Goal: Information Seeking & Learning: Find specific fact

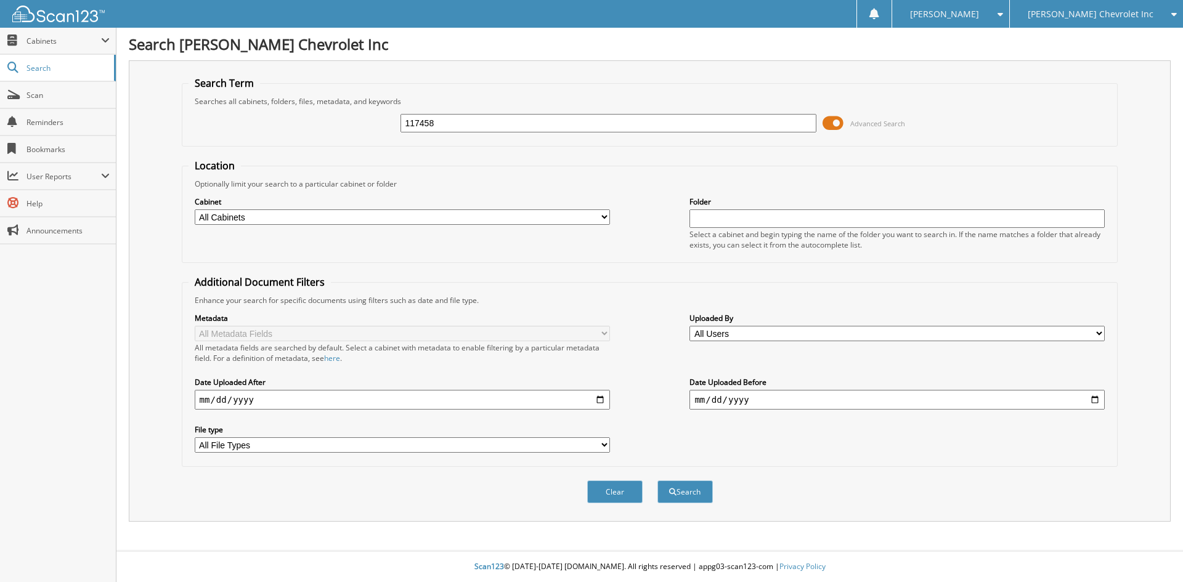
type input "117458"
click at [658, 481] on button "Search" at bounding box center [685, 492] width 55 height 23
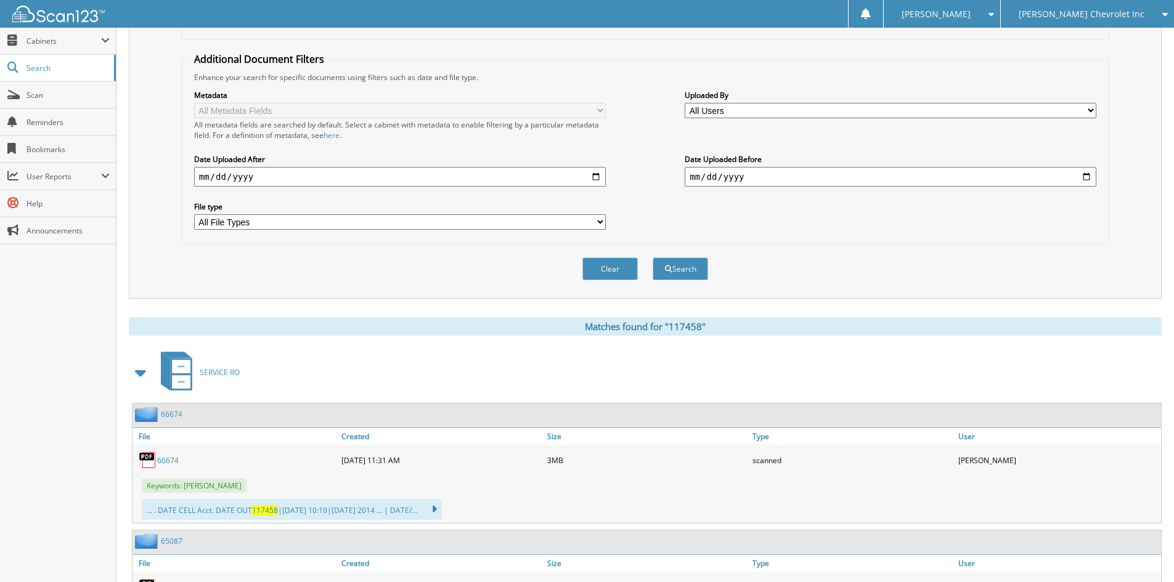
scroll to position [247, 0]
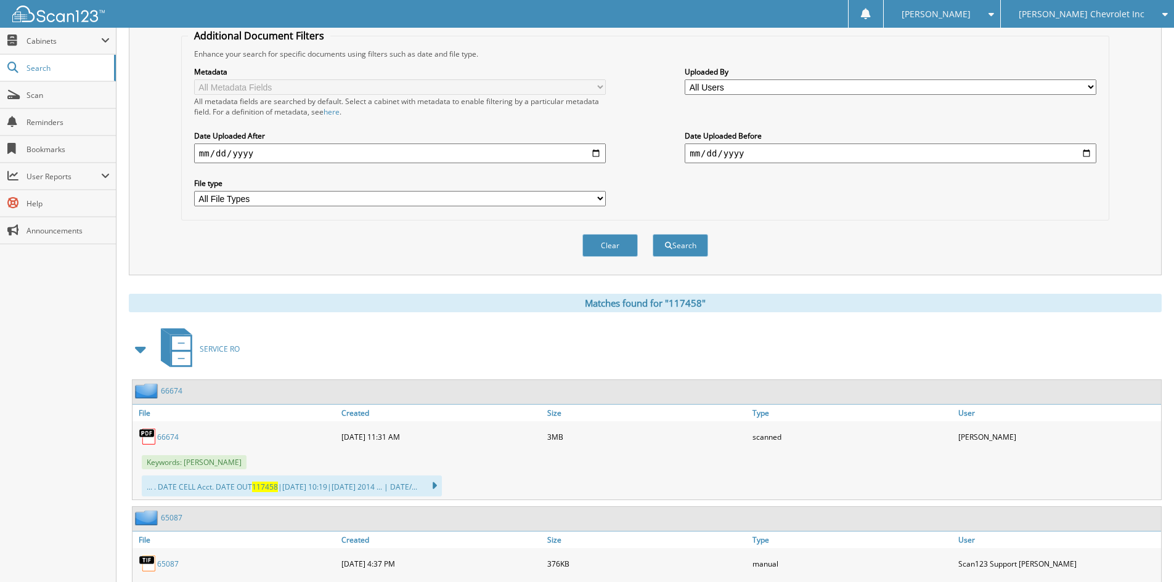
click at [143, 353] on span at bounding box center [141, 349] width 17 height 22
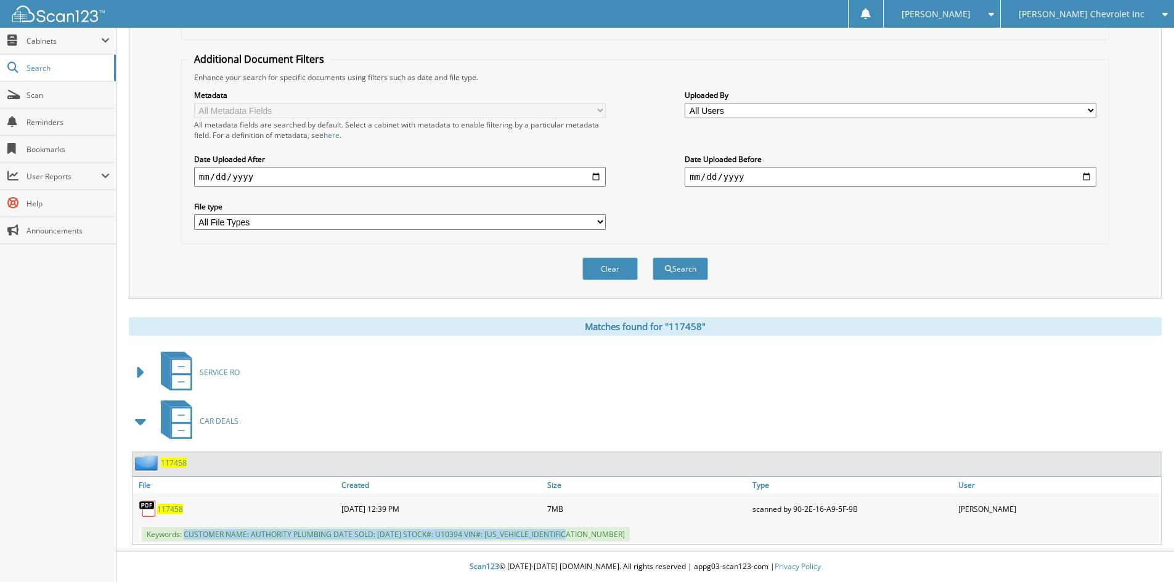
drag, startPoint x: 185, startPoint y: 533, endPoint x: 596, endPoint y: 542, distance: 411.2
click at [596, 542] on div "Keywords: CUSTOMER NAME: AUTHORITY PLUMBING DATE SOLD: [DATE] STOCK#: U10394 VI…" at bounding box center [647, 535] width 1029 height 20
copy span "CUSTOMER NAME: AUTHORITY PLUMBING DATE SOLD: [DATE] STOCK#: U10394 VIN#: [US_VE…"
drag, startPoint x: 946, startPoint y: 256, endPoint x: 931, endPoint y: 265, distance: 17.4
click at [946, 256] on div "Clear Search" at bounding box center [645, 269] width 928 height 50
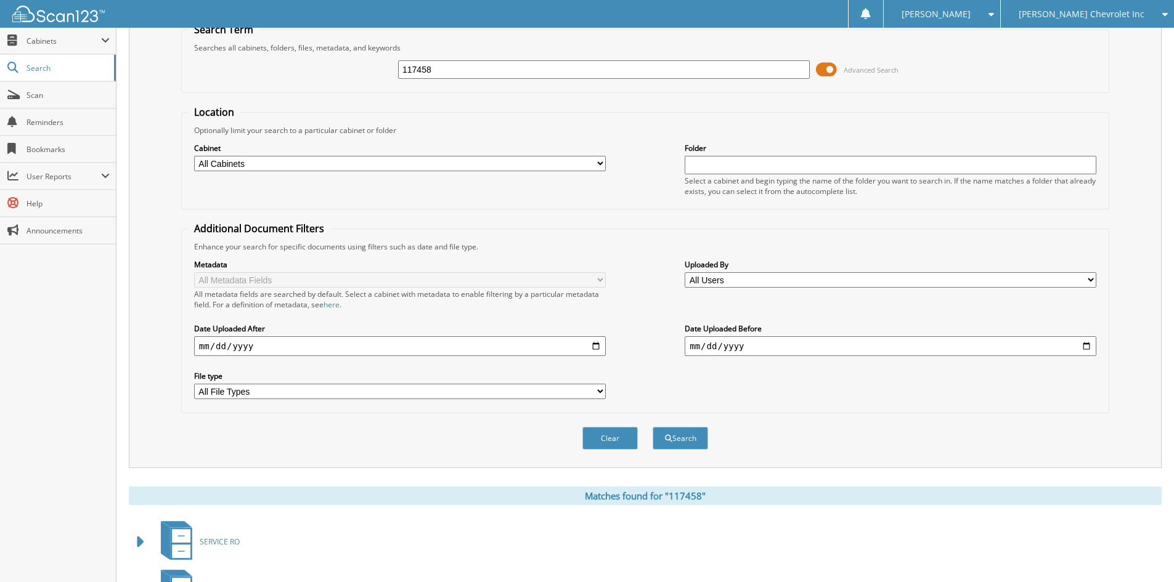
scroll to position [0, 0]
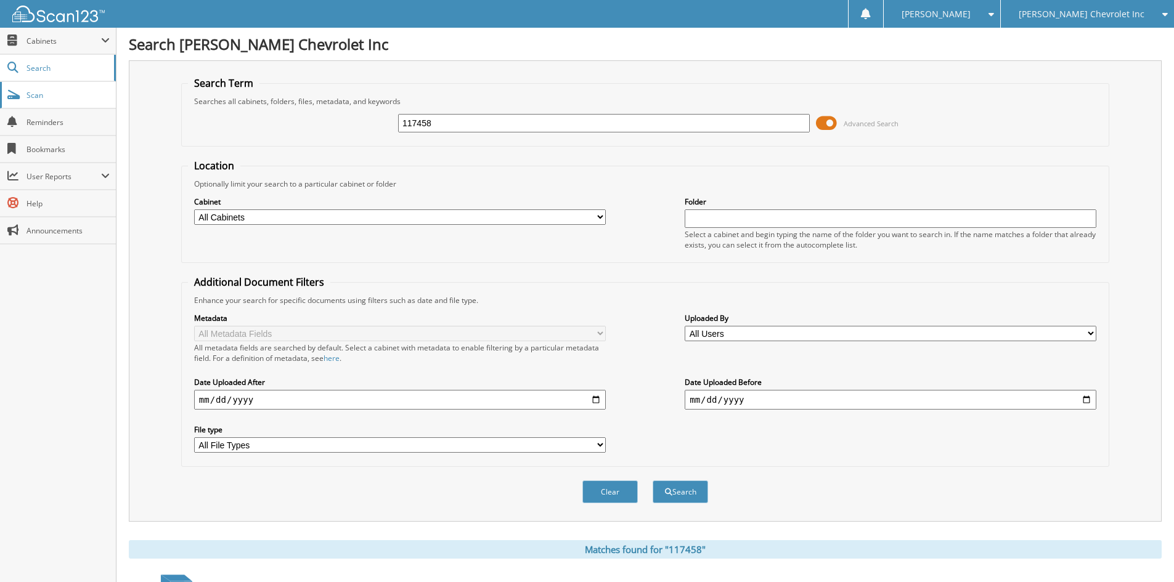
drag, startPoint x: 478, startPoint y: 125, endPoint x: 107, endPoint y: 91, distance: 373.2
click at [107, 91] on body "[PERSON_NAME] Settings Logout [PERSON_NAME] Chevrolet Inc [PERSON_NAME] Alfa Ro…" at bounding box center [587, 403] width 1174 height 806
type input "116942"
click at [653, 481] on button "Search" at bounding box center [680, 492] width 55 height 23
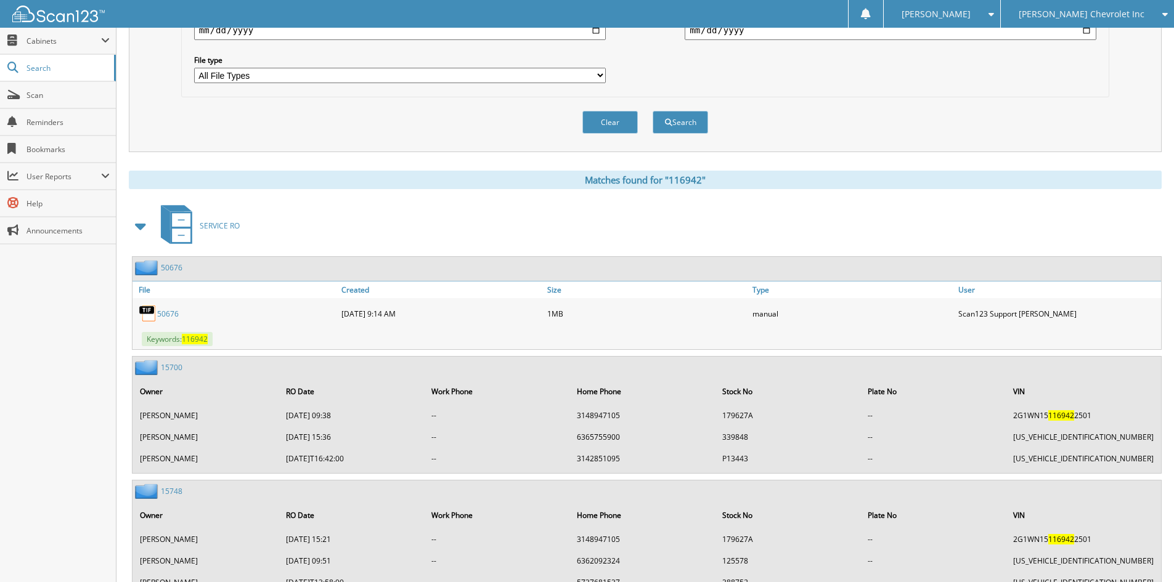
click at [134, 226] on span at bounding box center [141, 226] width 17 height 22
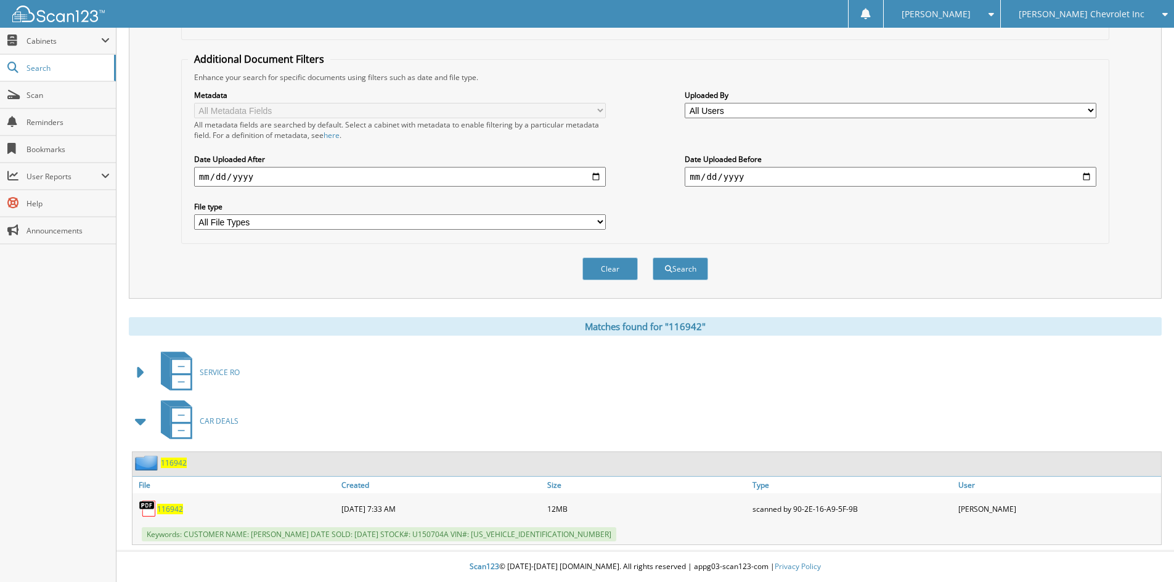
scroll to position [224, 0]
drag, startPoint x: 184, startPoint y: 534, endPoint x: 547, endPoint y: 537, distance: 363.7
click at [547, 537] on span "Keywords: CUSTOMER NAME: [PERSON_NAME] DATE SOLD: [DATE] STOCK#: U150704A VIN#:…" at bounding box center [379, 535] width 475 height 14
copy span "CUSTOMER NAME: [PERSON_NAME] DATE SOLD: [DATE] STOCK#: U150704A VIN#: [US_VEHIC…"
click at [1079, 23] on div "[PERSON_NAME] Chevrolet Inc" at bounding box center [1087, 14] width 161 height 28
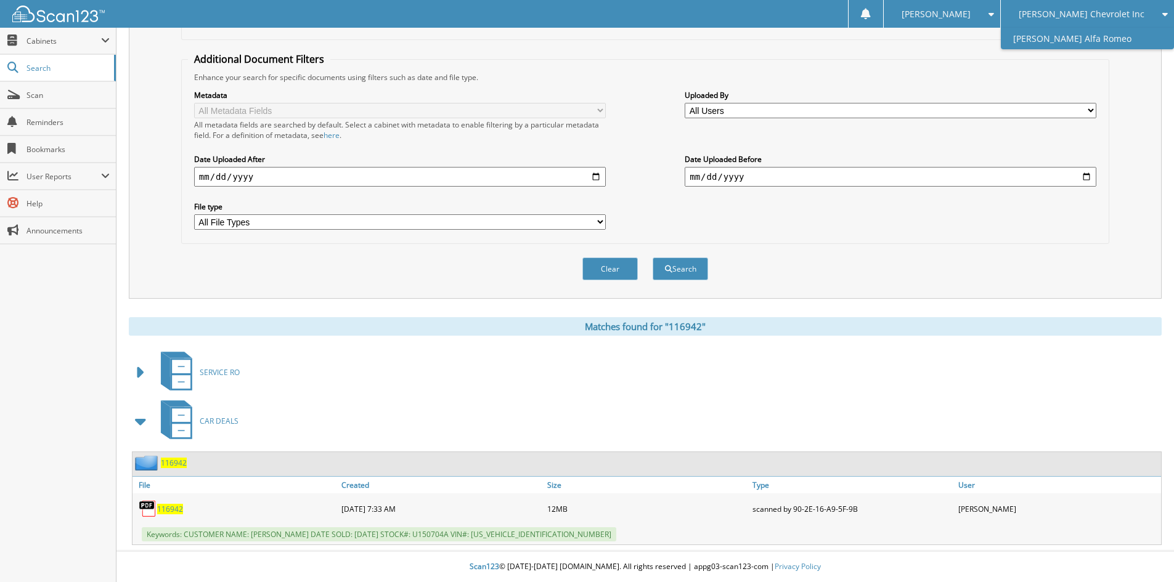
click at [1089, 39] on link "[PERSON_NAME] Alfa Romeo" at bounding box center [1087, 39] width 173 height 22
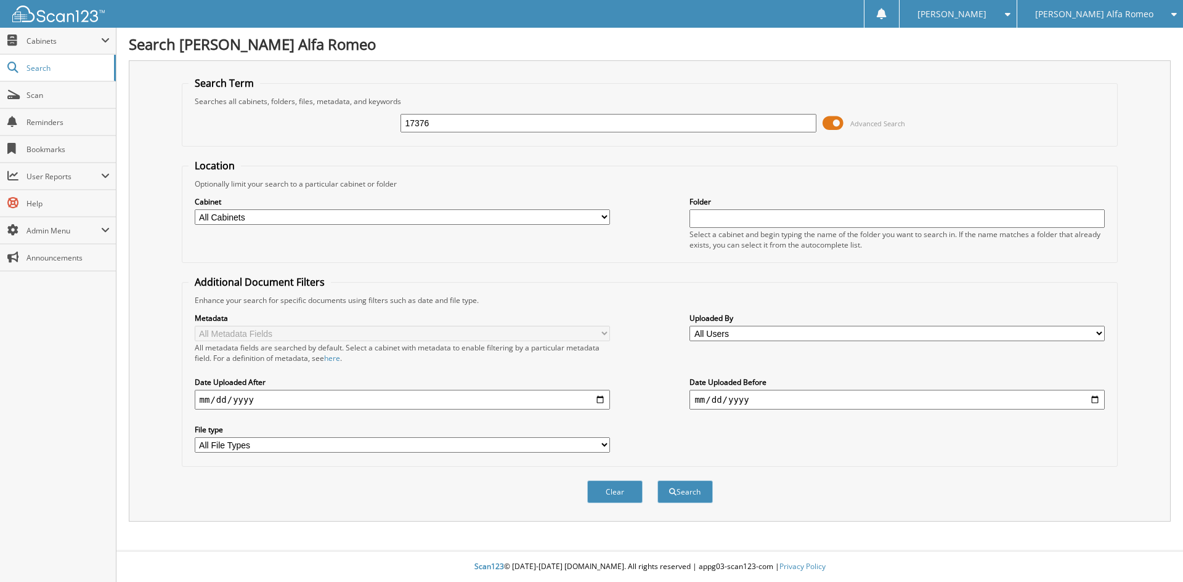
type input "17376"
click at [658, 481] on button "Search" at bounding box center [685, 492] width 55 height 23
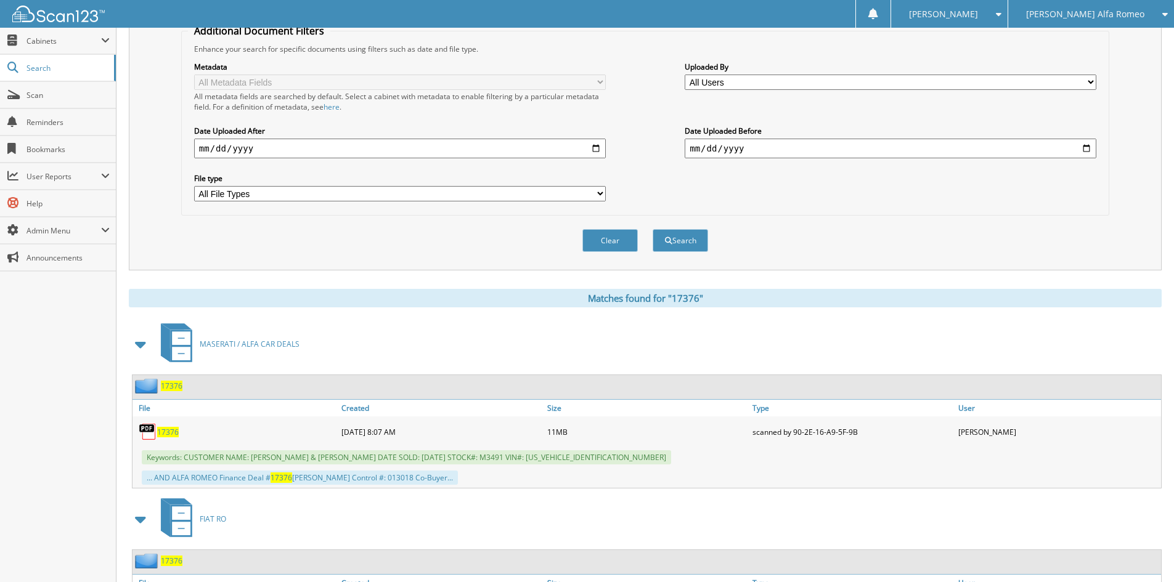
scroll to position [308, 0]
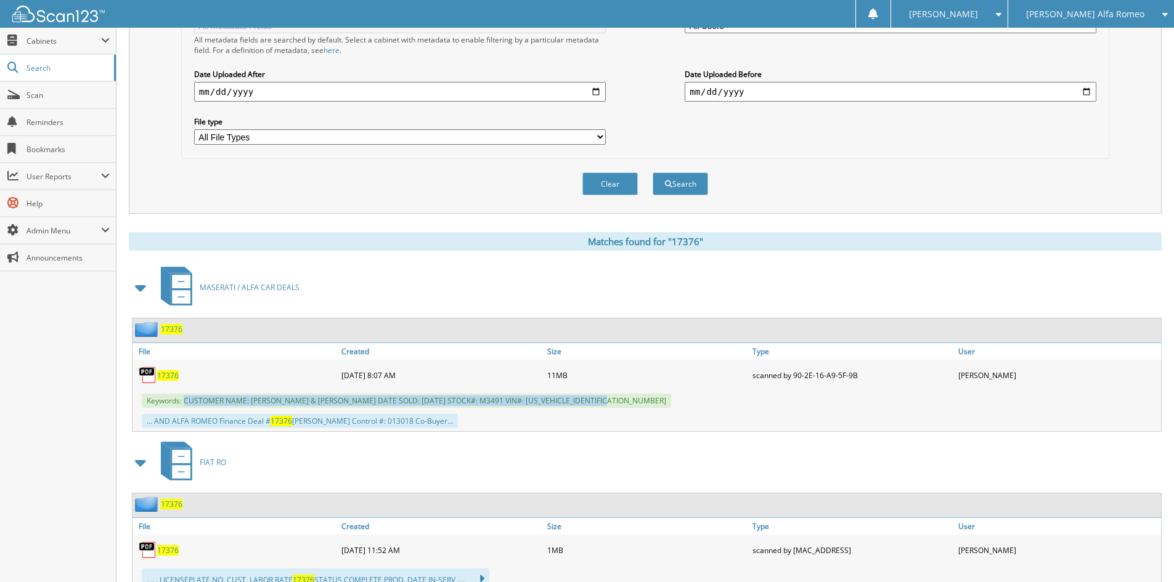
drag, startPoint x: 186, startPoint y: 401, endPoint x: 617, endPoint y: 401, distance: 431.5
click at [617, 401] on div "Keywords: CUSTOMER NAME: SHAWN GRAVES & JEFFREY GRAVES DATE SOLD: 09/13/2025 ST…" at bounding box center [647, 401] width 1029 height 20
copy span "CUSTOMER NAME: SHAWN GRAVES & JEFFREY GRAVES DATE SOLD: 09/13/2025 STOCK#: M349…"
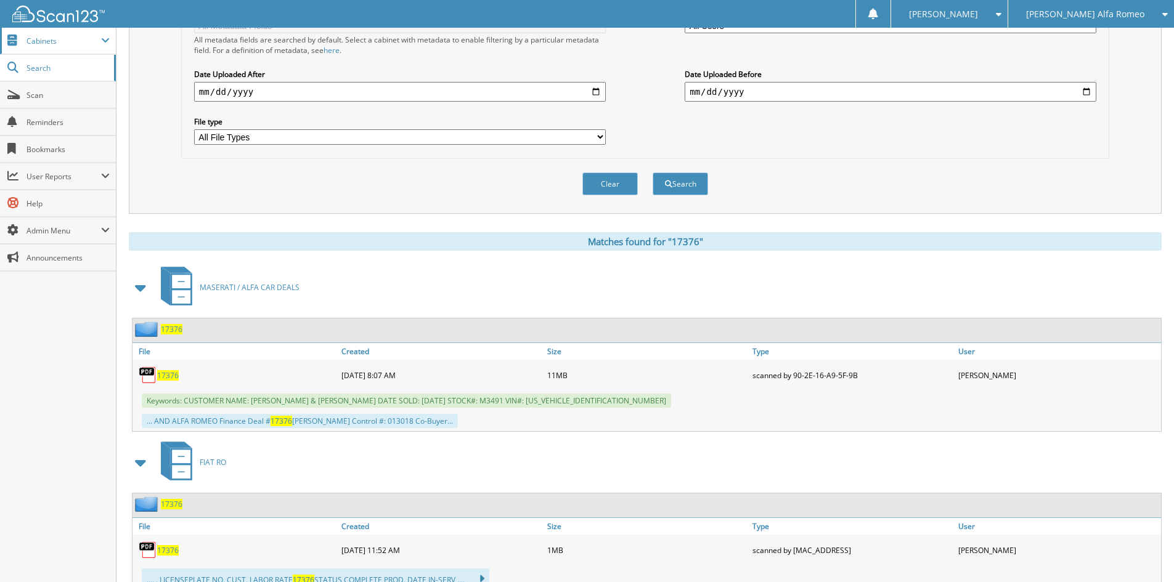
click at [33, 48] on span "Cabinets" at bounding box center [58, 41] width 116 height 27
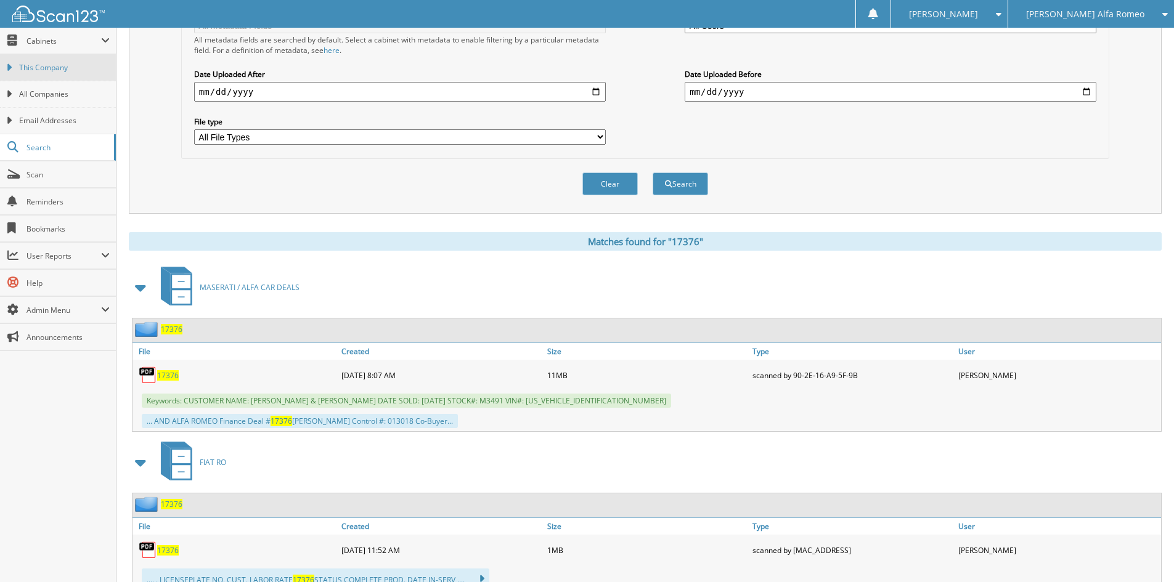
click at [34, 67] on span "This Company" at bounding box center [64, 67] width 91 height 11
